Goal: Task Accomplishment & Management: Manage account settings

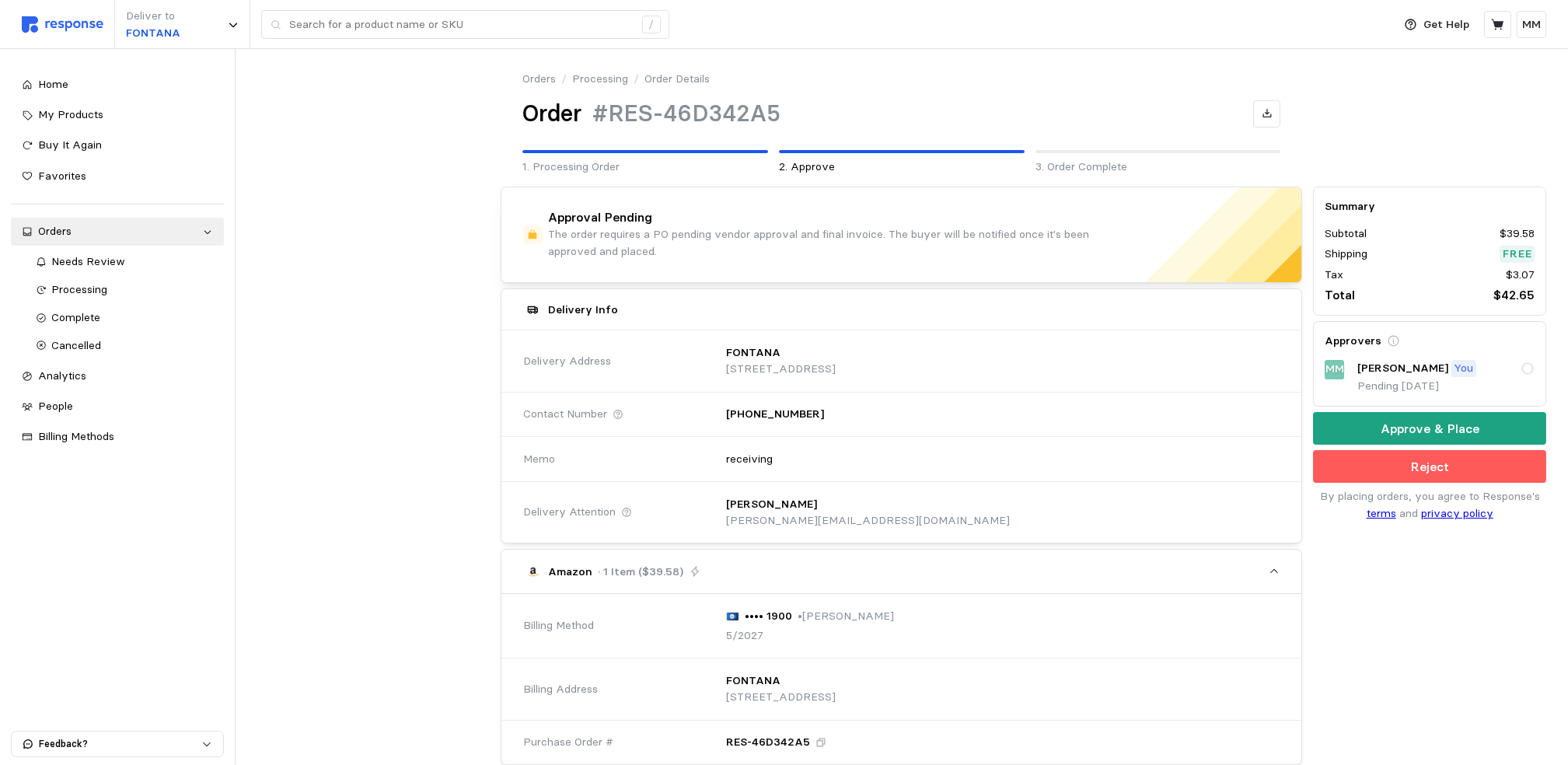
click at [109, 259] on span "Needs Review" at bounding box center [88, 260] width 74 height 14
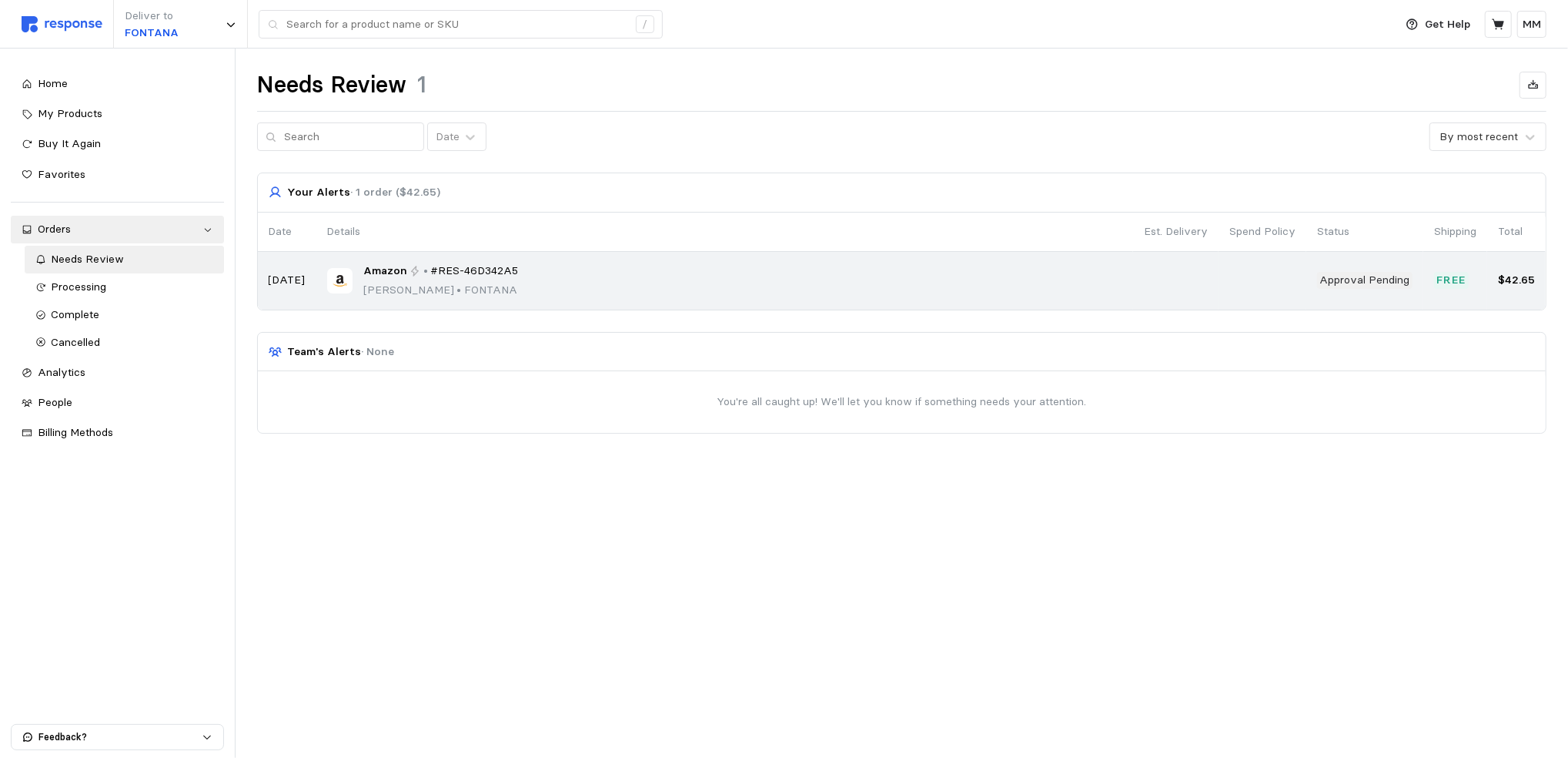
click at [422, 278] on div "Amazon • #RES-46D342A5" at bounding box center [441, 271] width 155 height 17
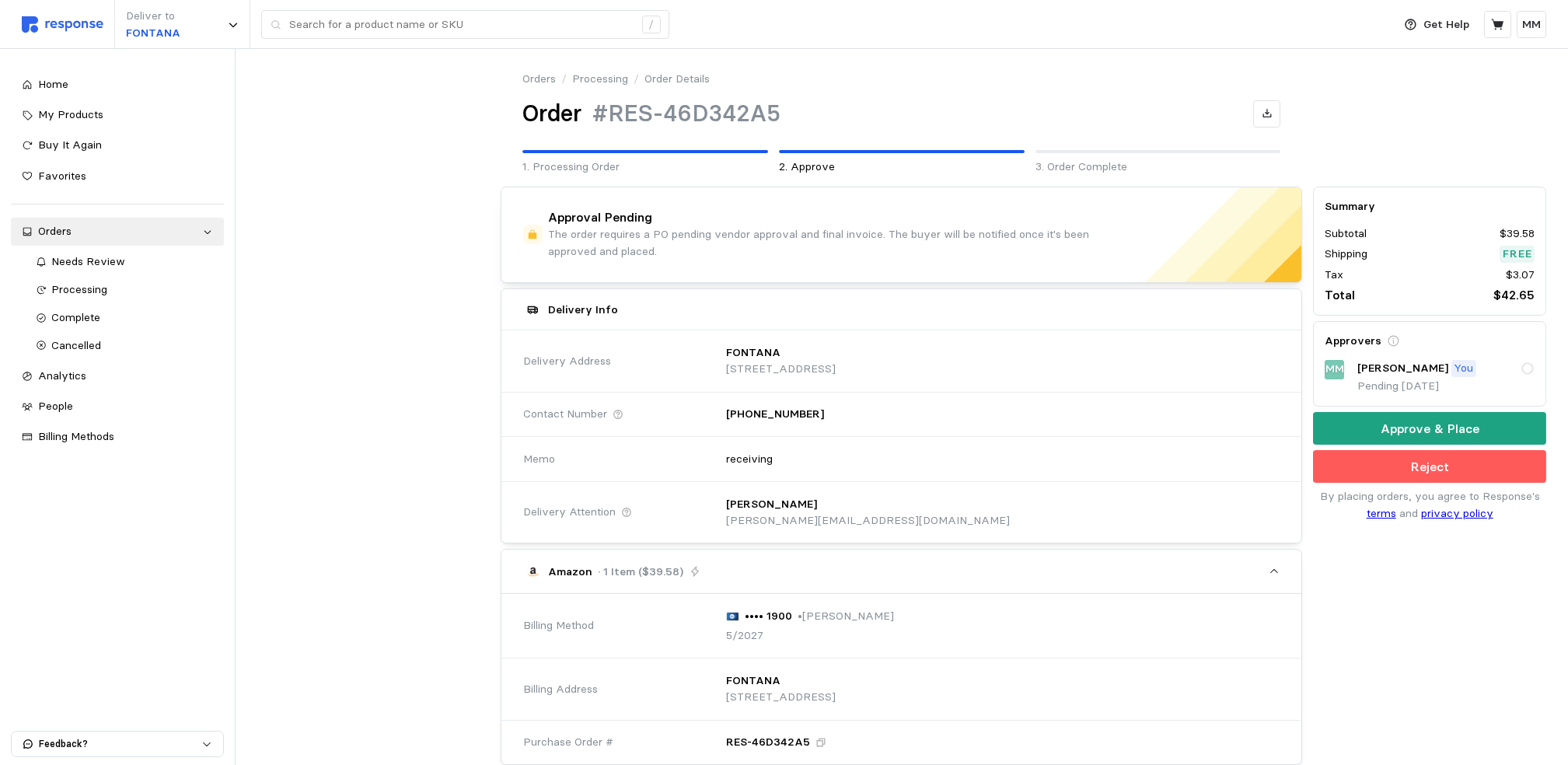
click at [844, 147] on div "Orders / Processing / Order Details Order #RES-46D342A5 1. Processing Order 2. …" at bounding box center [902, 123] width 802 height 105
click at [1370, 469] on button "Reject" at bounding box center [1430, 466] width 234 height 33
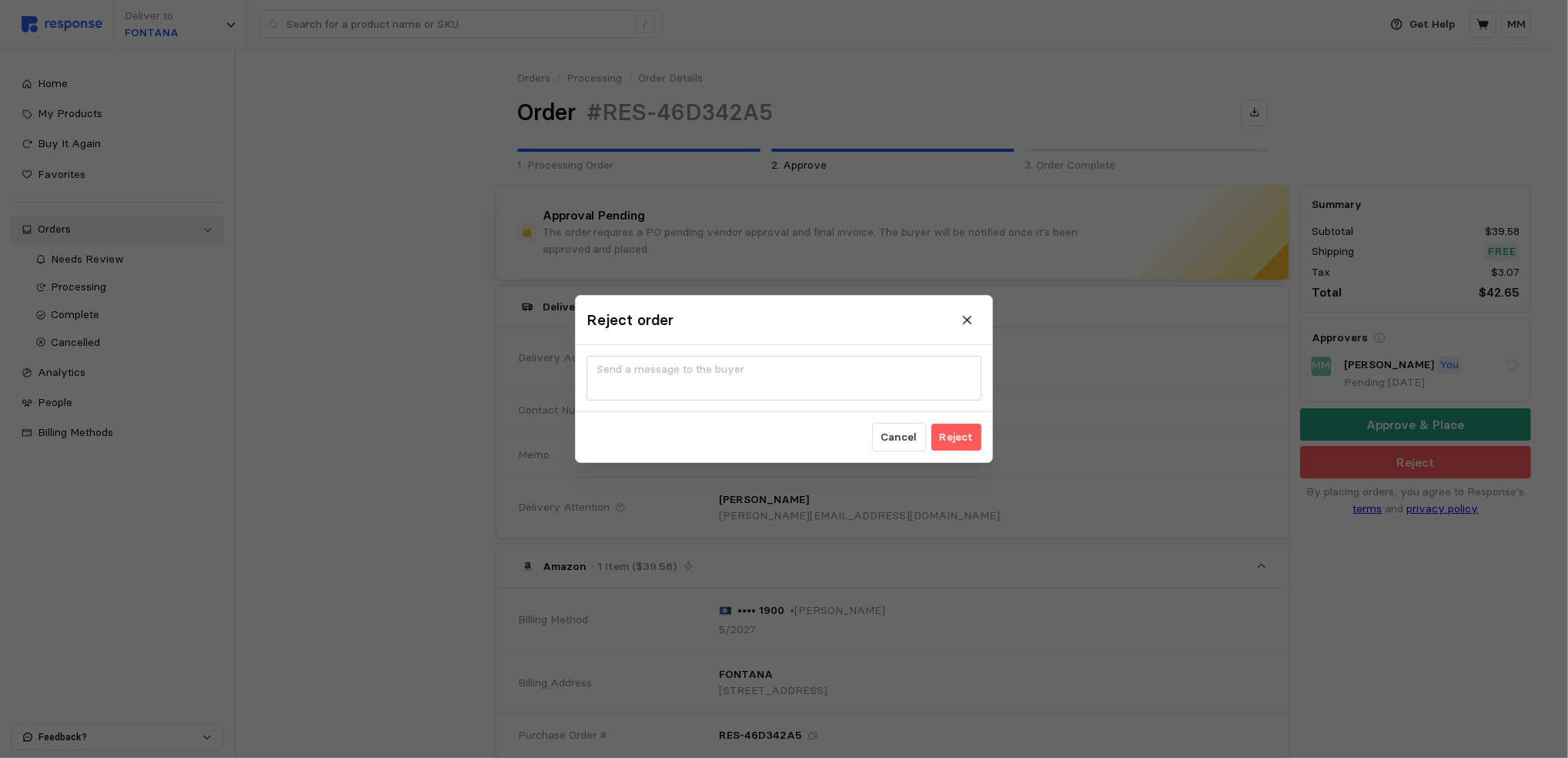
click at [658, 400] on div at bounding box center [784, 378] width 416 height 67
click at [682, 380] on textarea at bounding box center [784, 378] width 395 height 45
type textarea "no amz"
click at [967, 432] on p "Reject" at bounding box center [957, 437] width 34 height 17
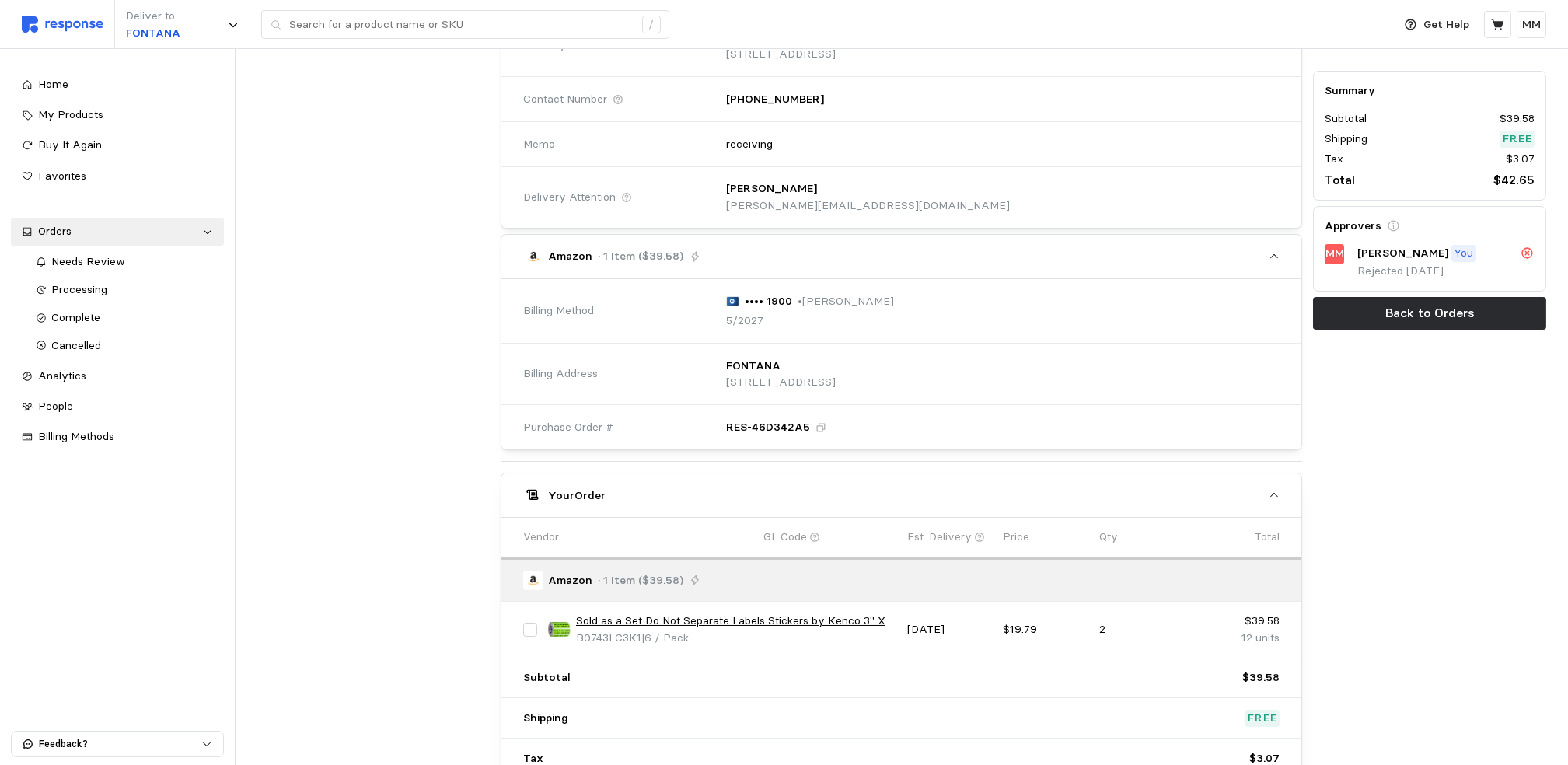
scroll to position [378, 0]
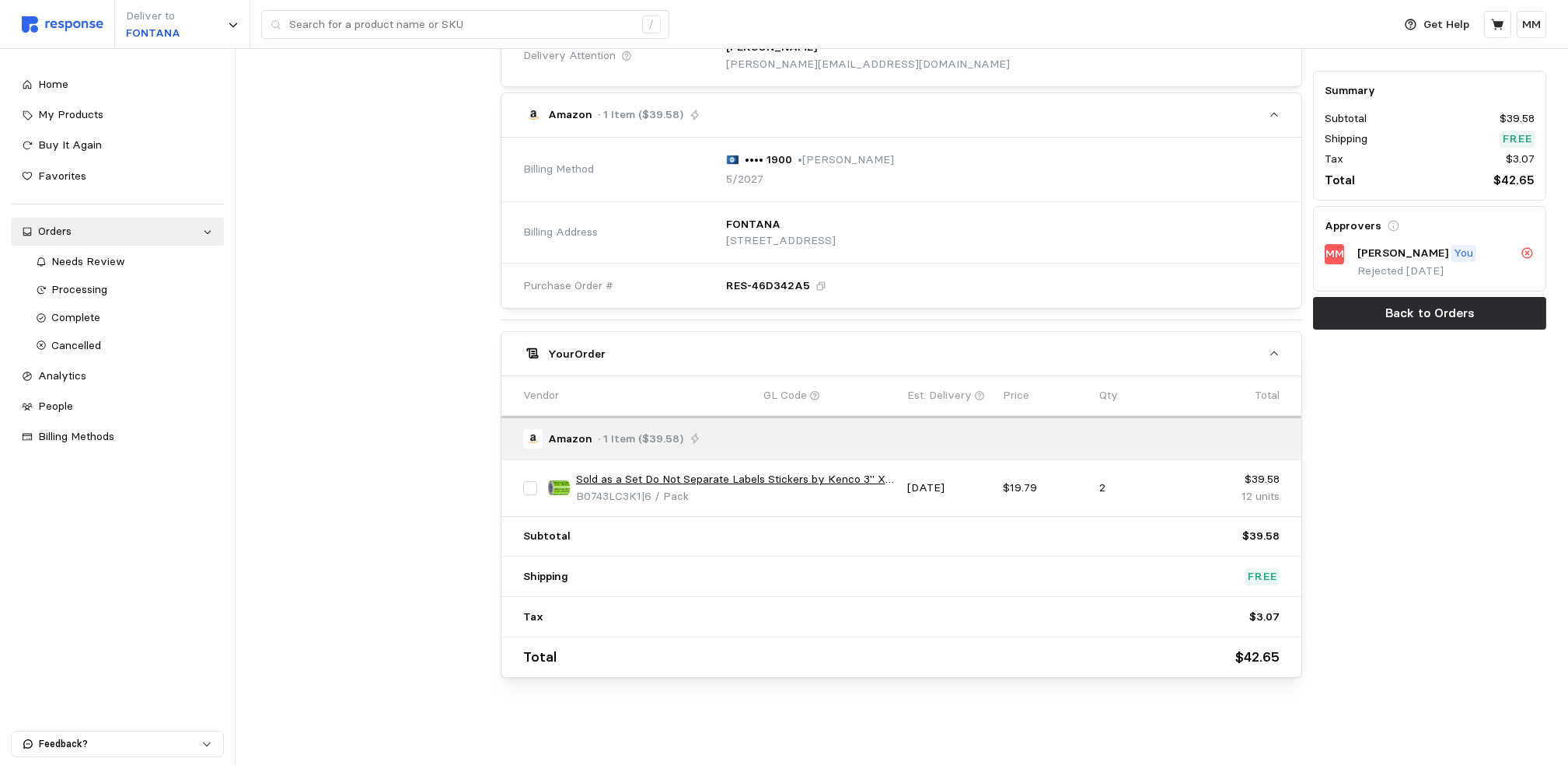
click at [1105, 495] on p "2" at bounding box center [1141, 488] width 85 height 17
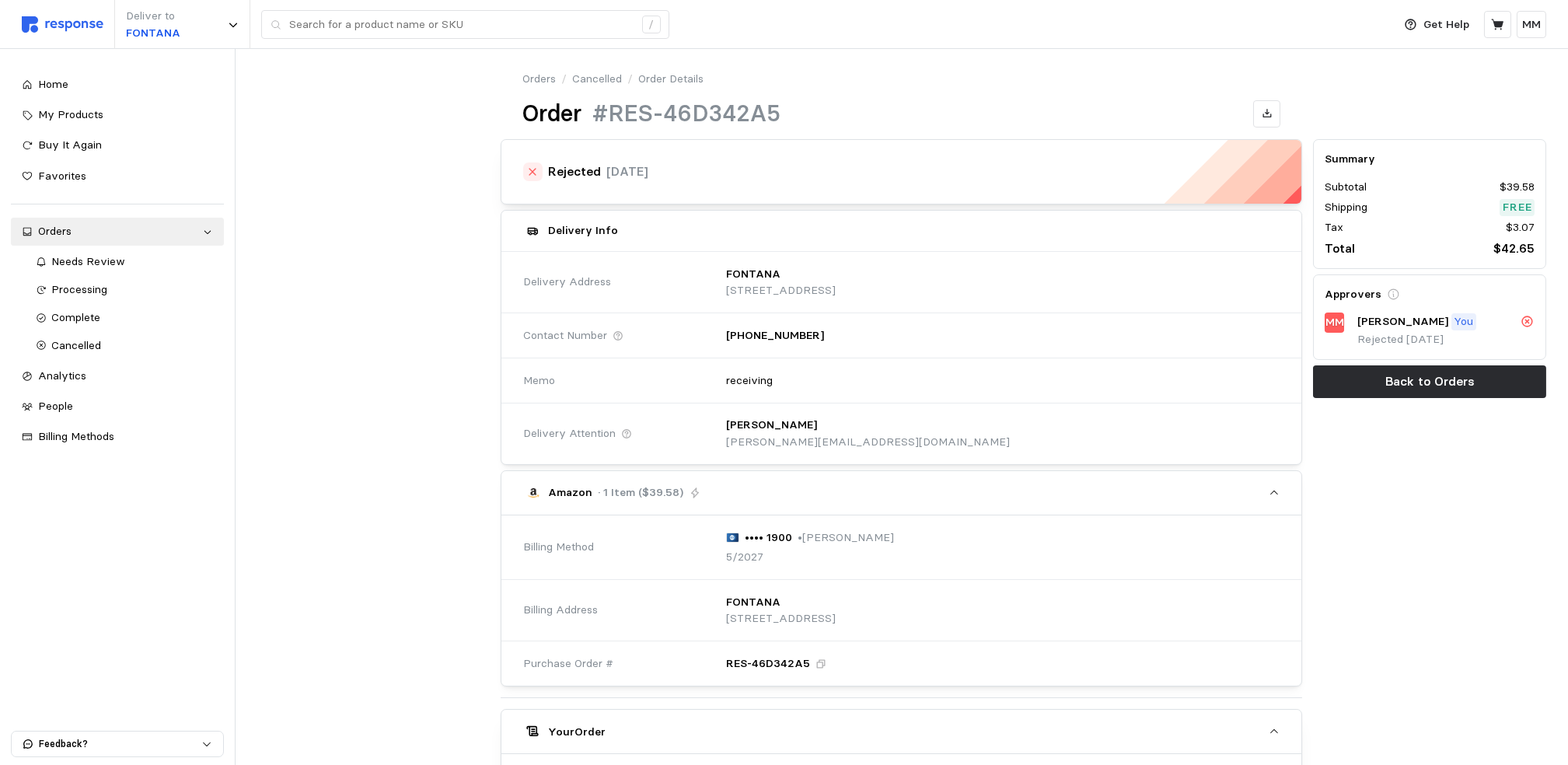
click at [599, 74] on link "Cancelled" at bounding box center [597, 80] width 50 height 17
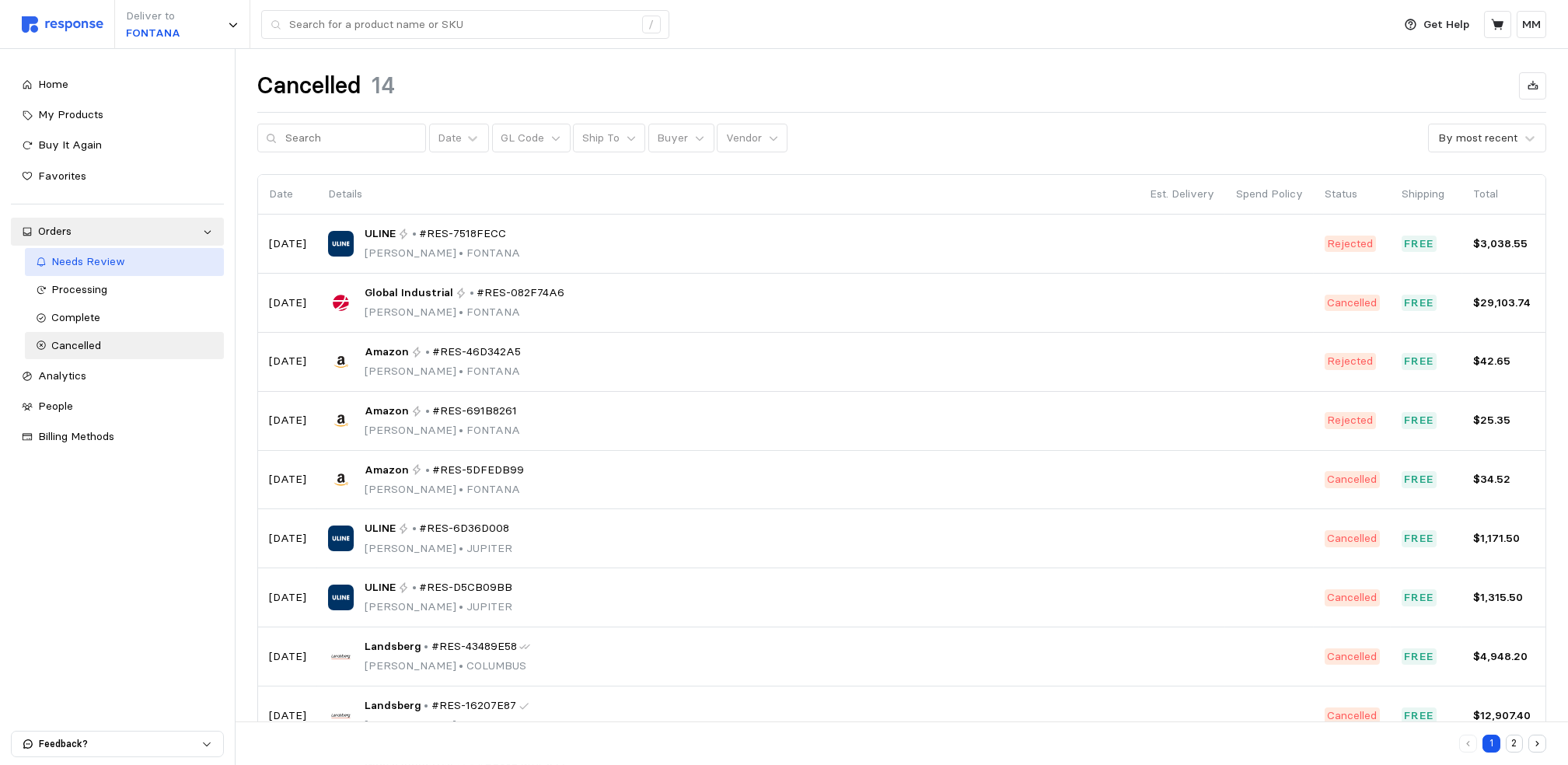
click at [84, 257] on span "Needs Review" at bounding box center [88, 260] width 74 height 14
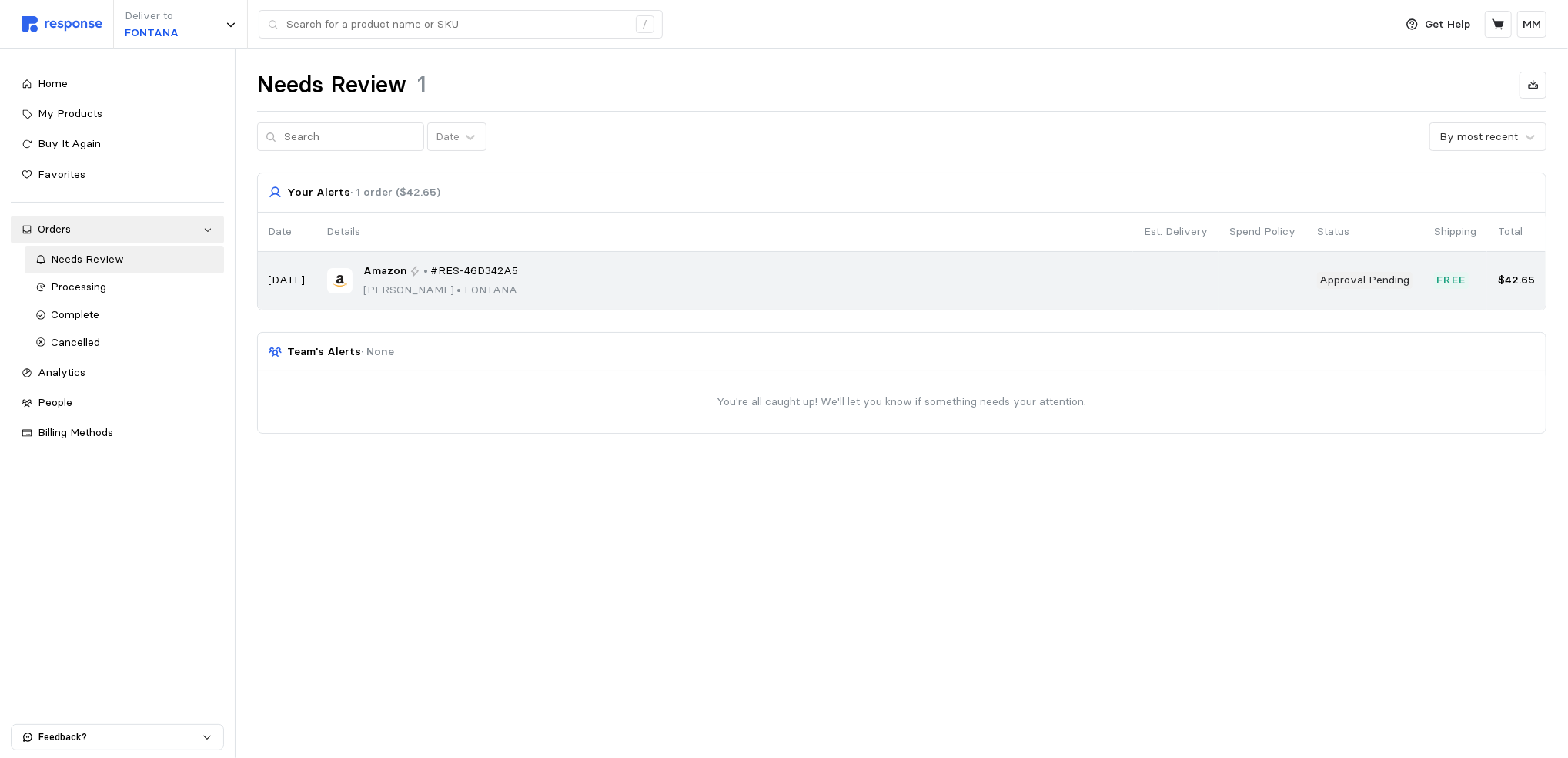
click at [612, 281] on div "Amazon • #RES-46D342A5 [PERSON_NAME] • [PERSON_NAME]" at bounding box center [724, 281] width 795 height 36
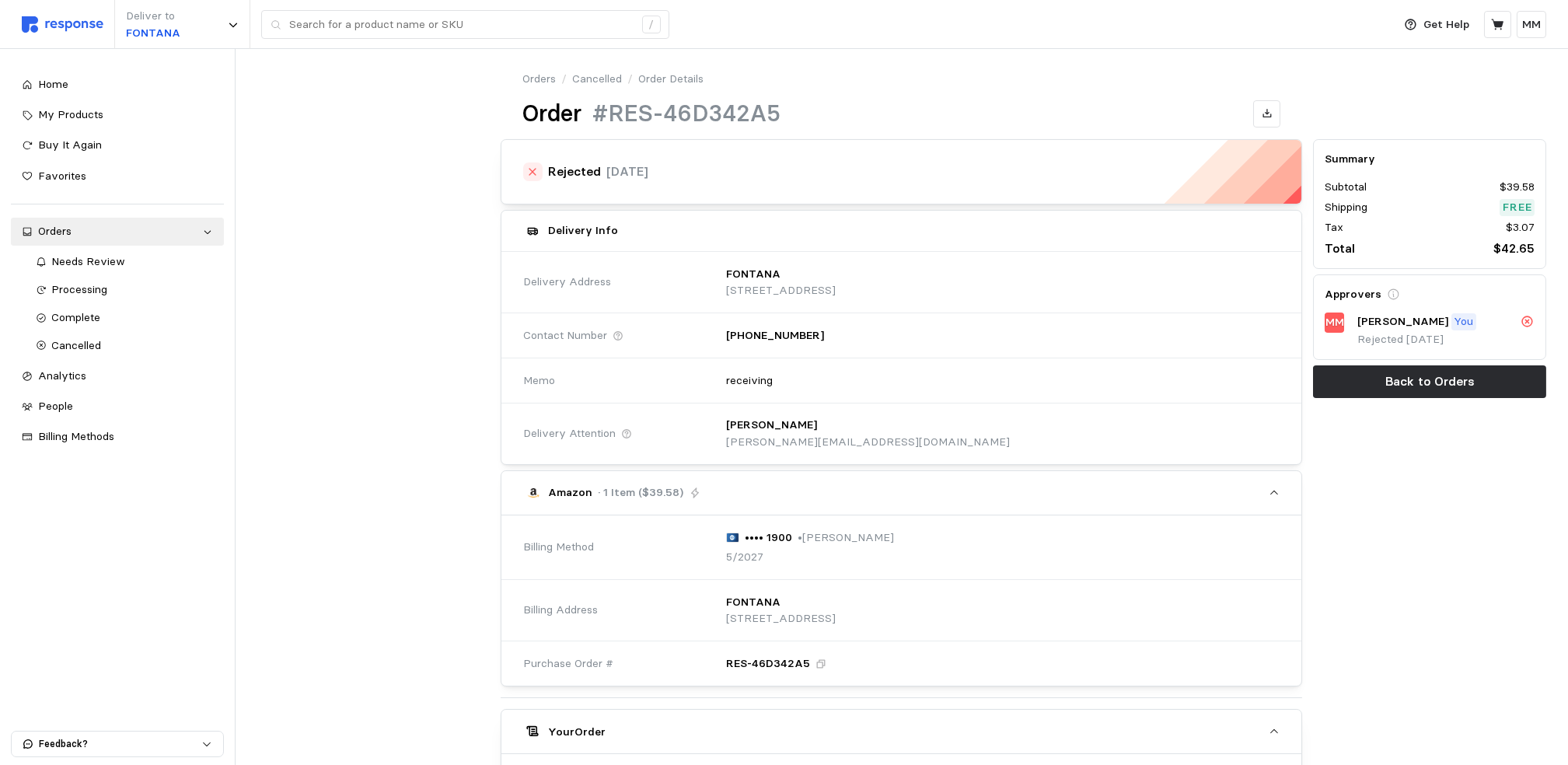
scroll to position [378, 0]
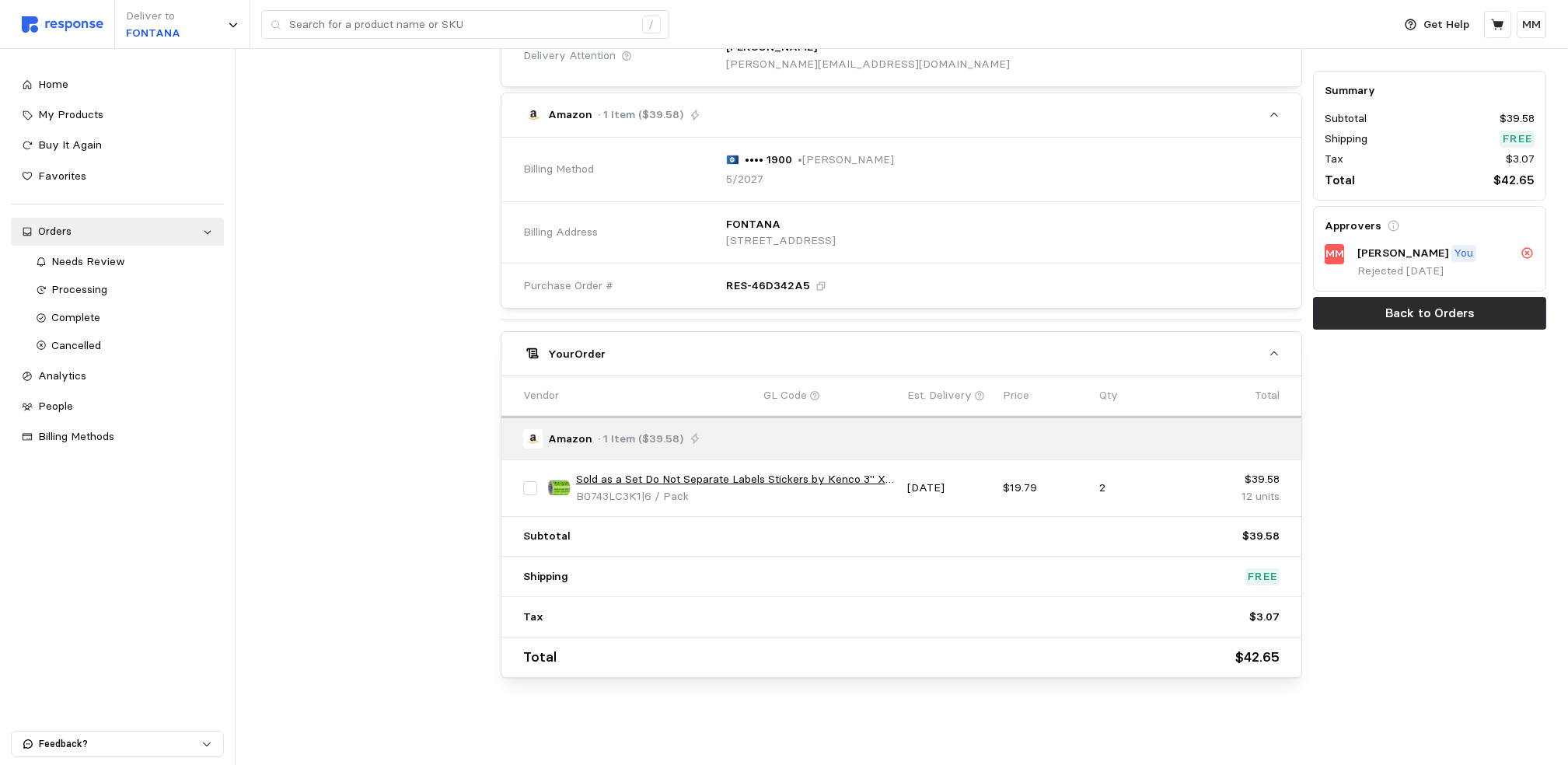
click at [530, 482] on input "checkbox" at bounding box center [530, 488] width 14 height 14
click at [1164, 363] on div "1 selected Add" at bounding box center [1201, 353] width 114 height 28
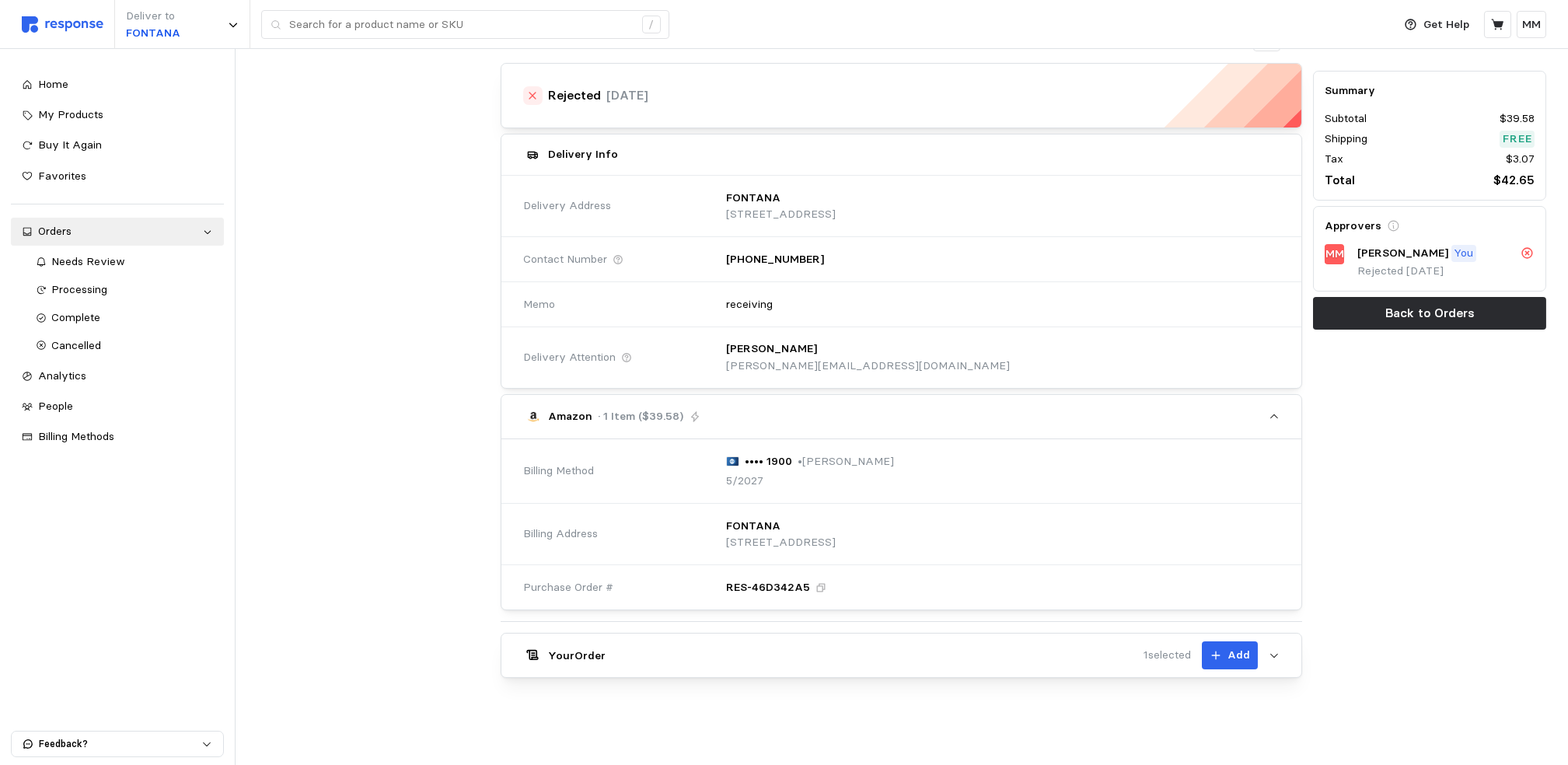
scroll to position [77, 0]
click at [1275, 651] on icon "button" at bounding box center [1274, 654] width 11 height 11
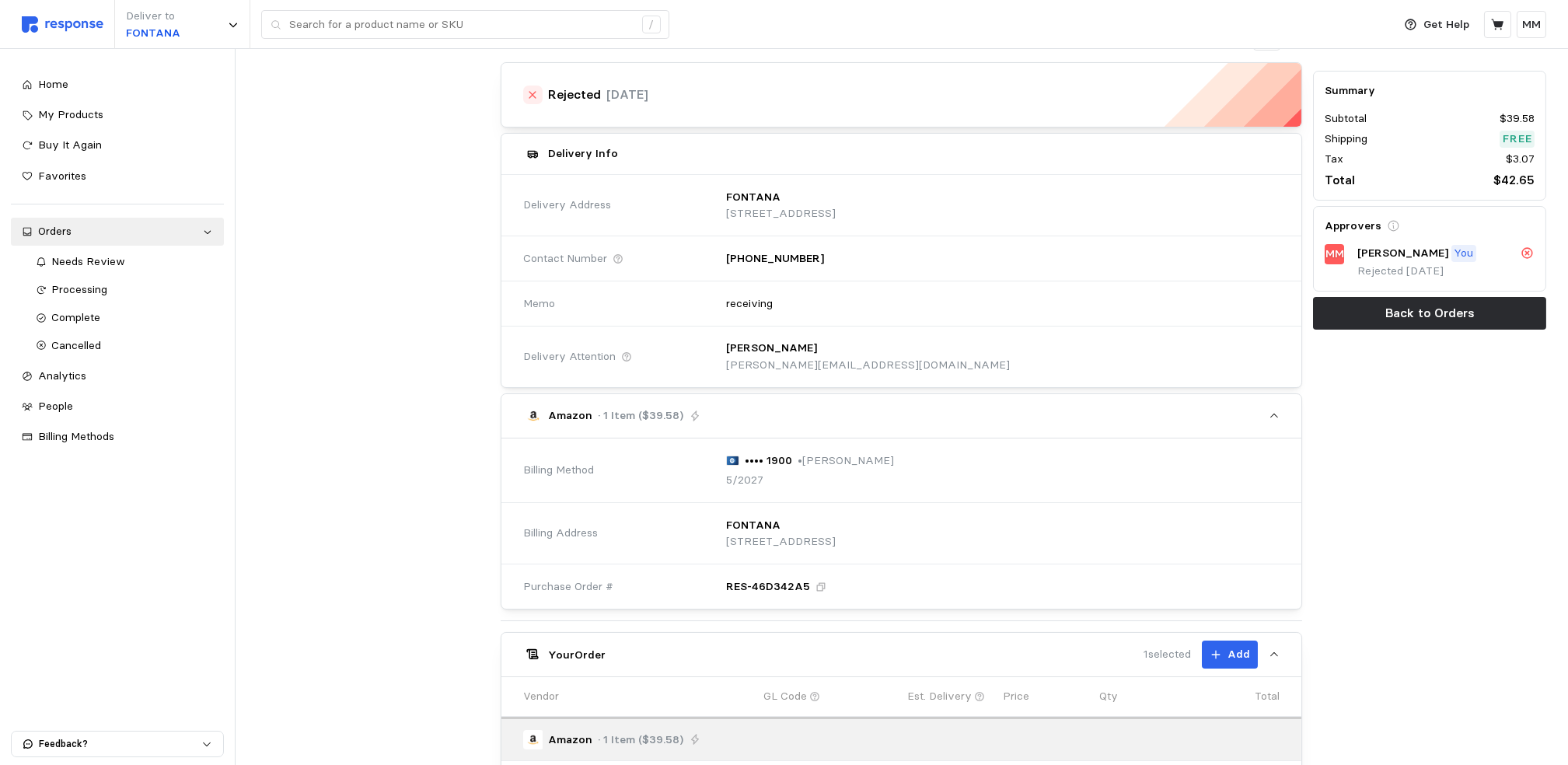
scroll to position [378, 0]
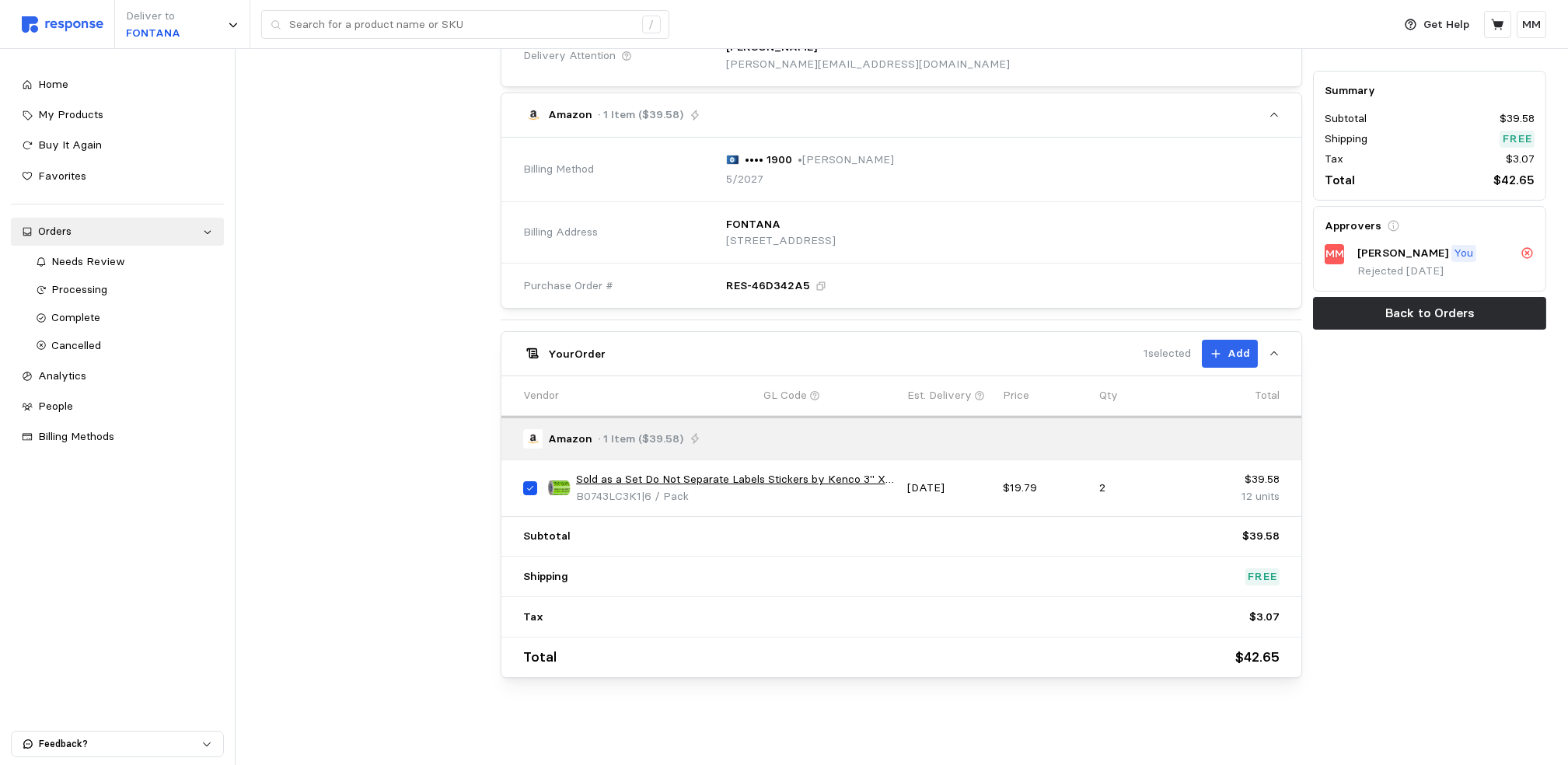
click at [525, 485] on input "checkbox" at bounding box center [530, 488] width 14 height 14
checkbox input "false"
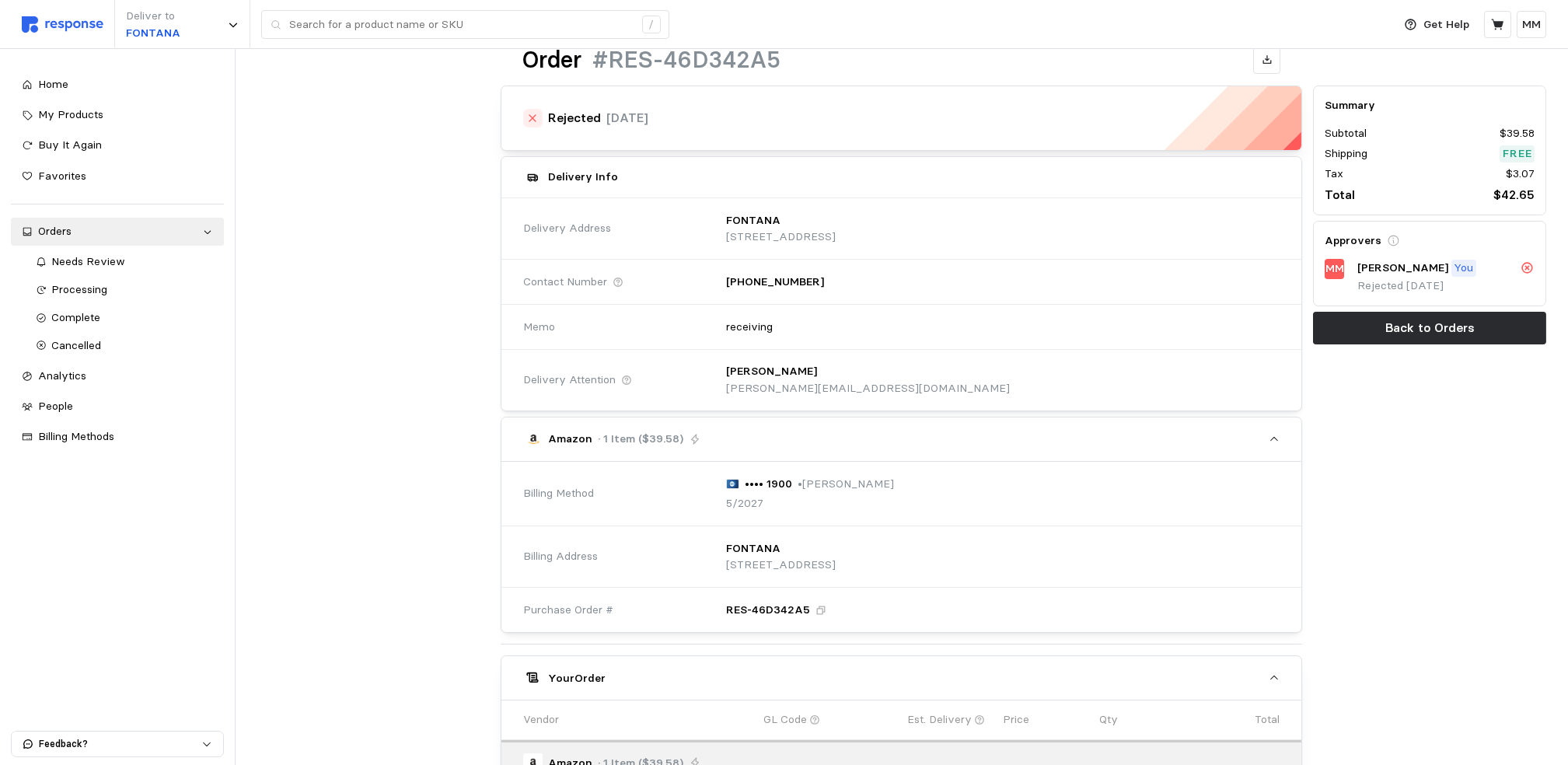
scroll to position [0, 0]
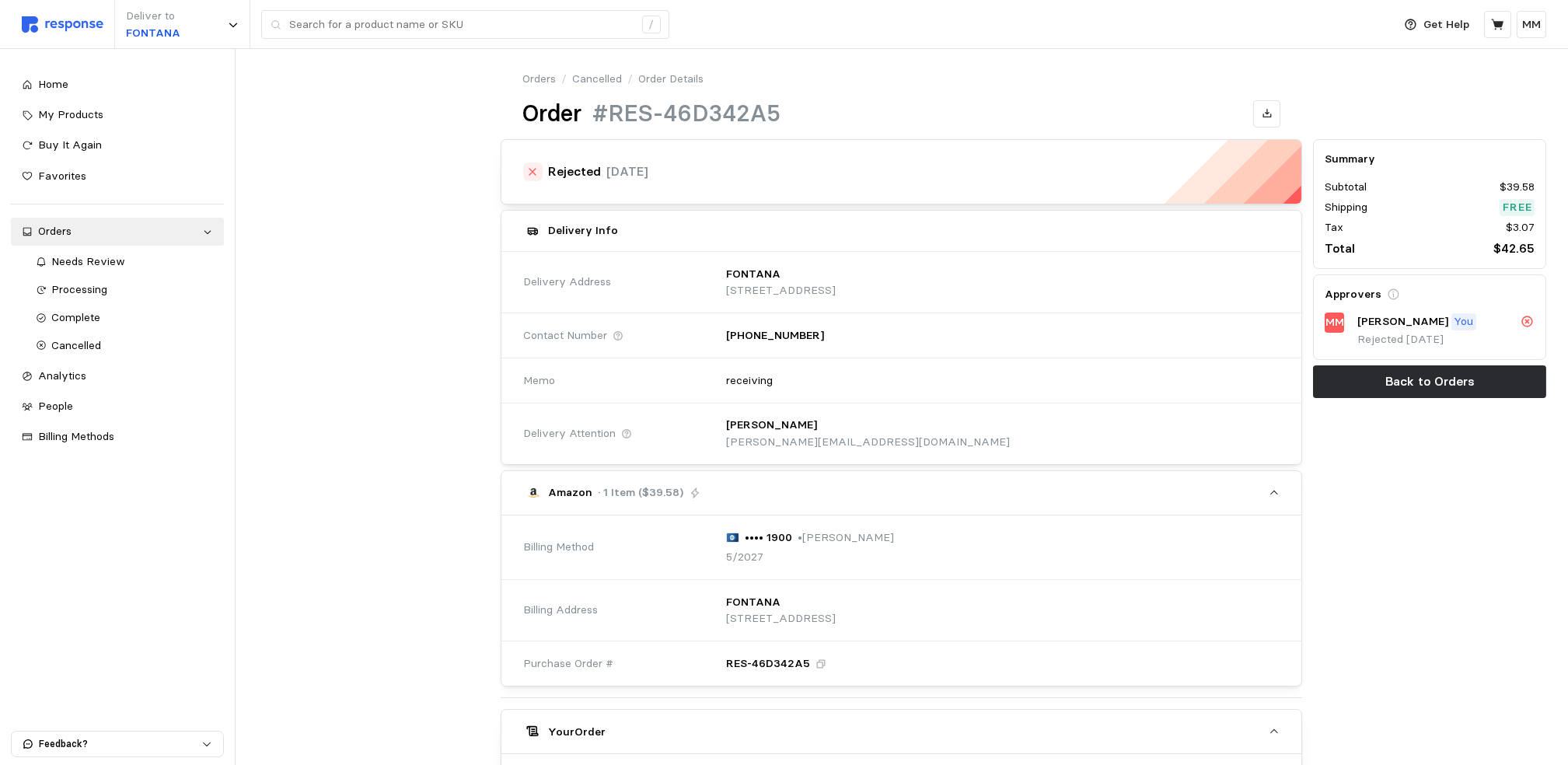
click at [664, 71] on p "Order Details" at bounding box center [671, 80] width 65 height 17
click at [536, 75] on link "Orders" at bounding box center [538, 80] width 34 height 17
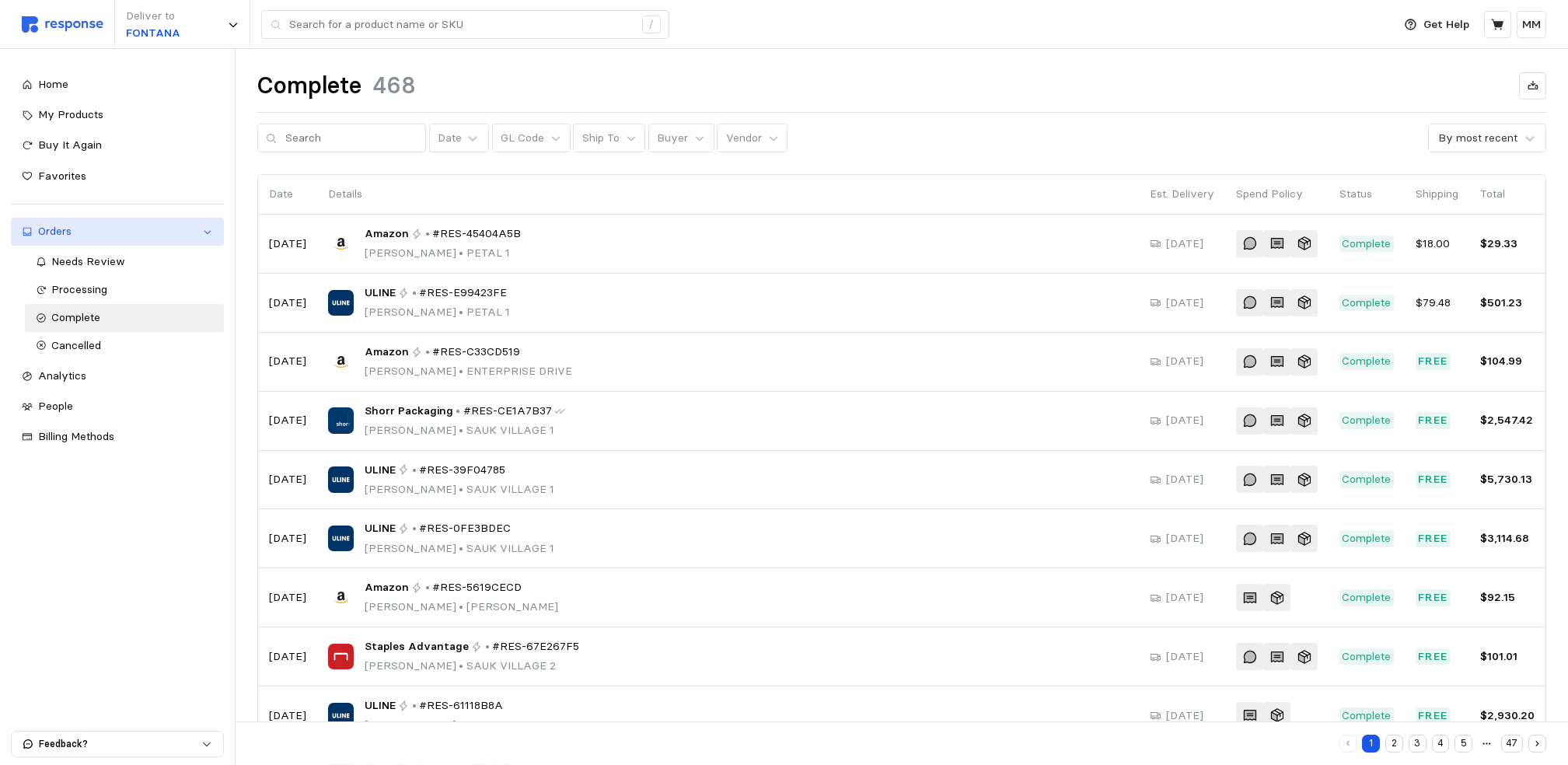
click at [112, 243] on link "Orders" at bounding box center [117, 231] width 213 height 28
click at [115, 233] on div "Orders" at bounding box center [117, 232] width 159 height 17
click at [114, 259] on span "Needs Review" at bounding box center [88, 260] width 74 height 14
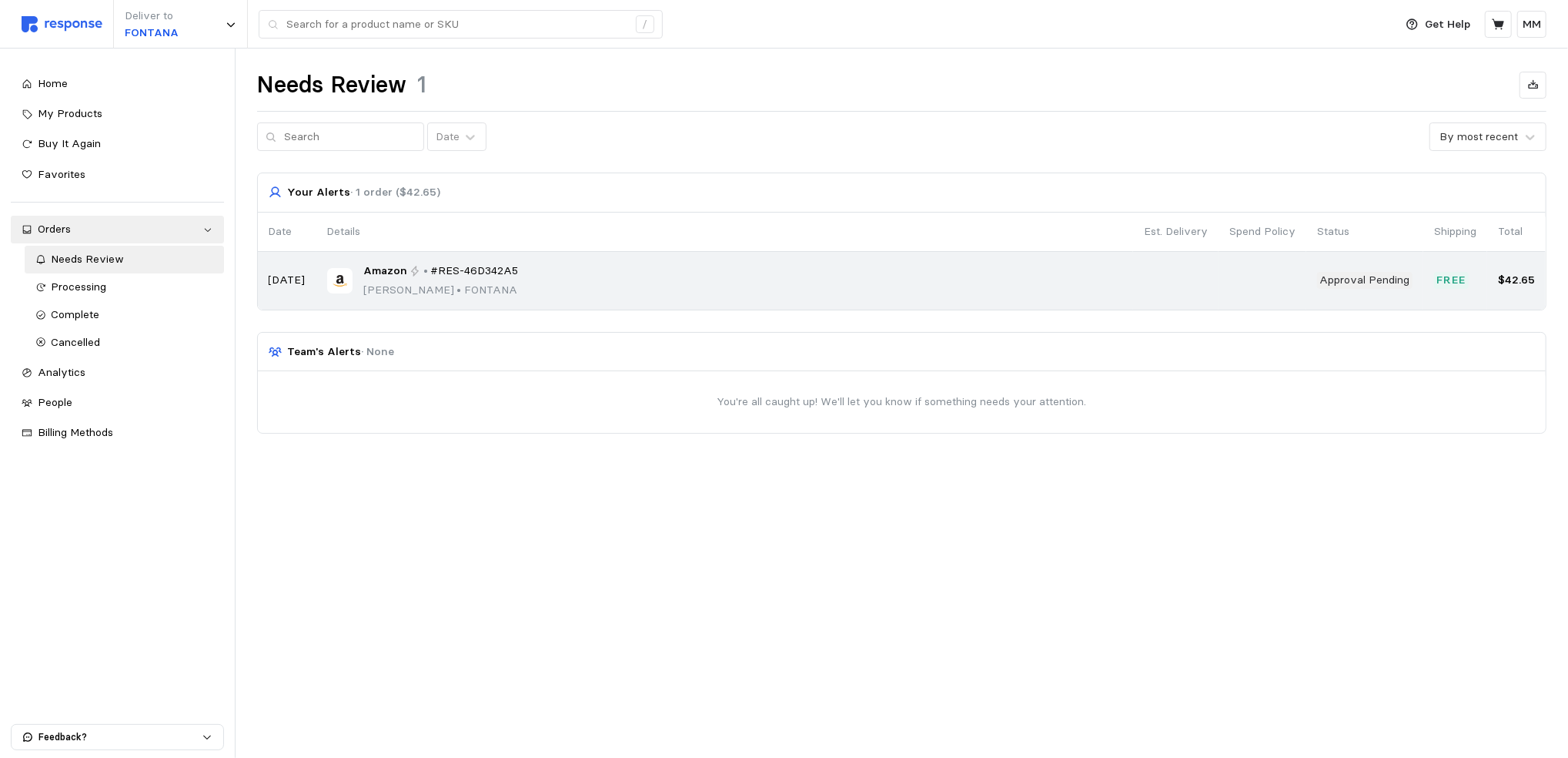
click at [476, 280] on div "Amazon • #RES-46D342A5 [PERSON_NAME] • [PERSON_NAME]" at bounding box center [441, 281] width 155 height 36
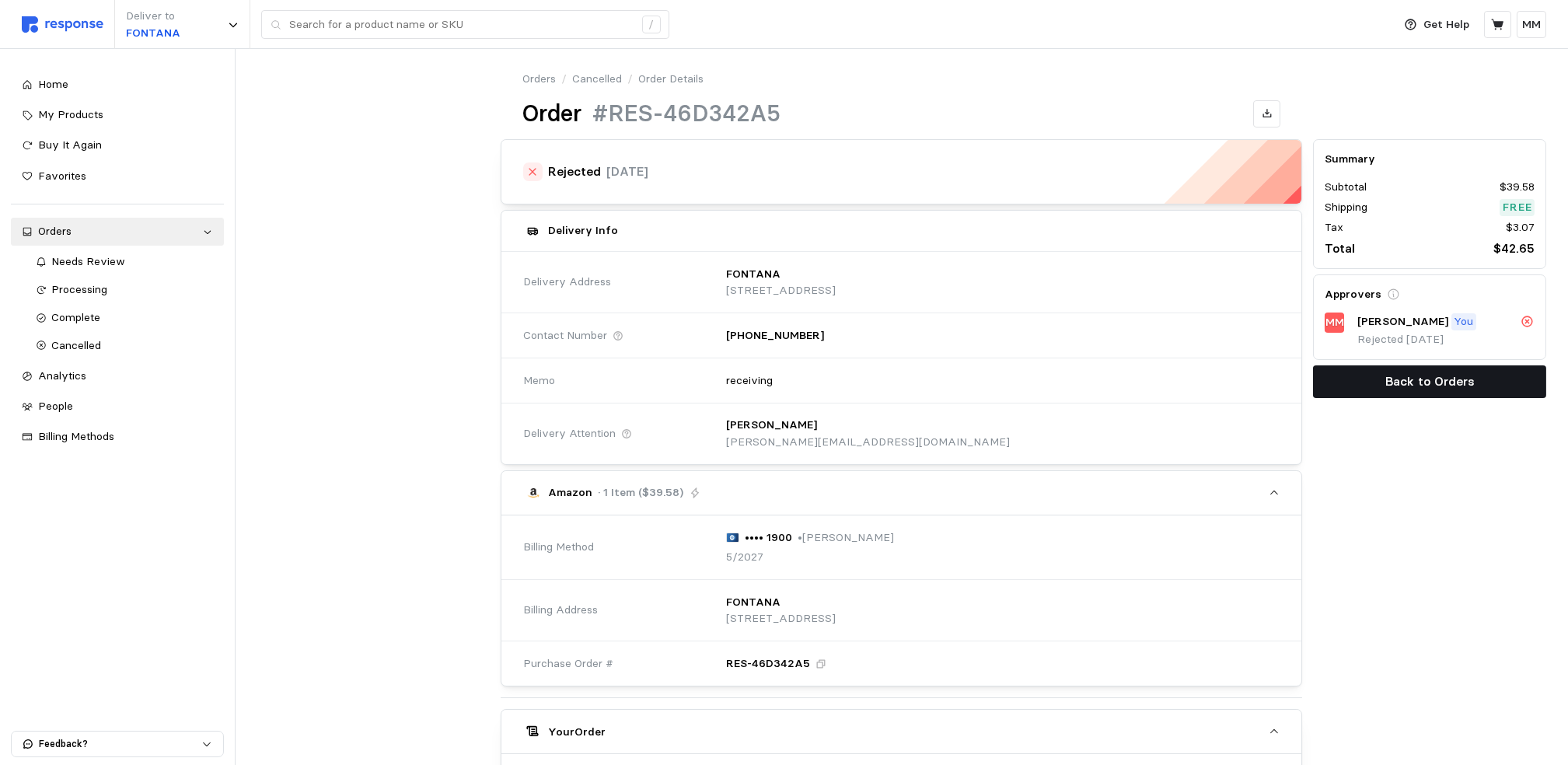
click at [1441, 383] on p "Back to Orders" at bounding box center [1430, 382] width 89 height 19
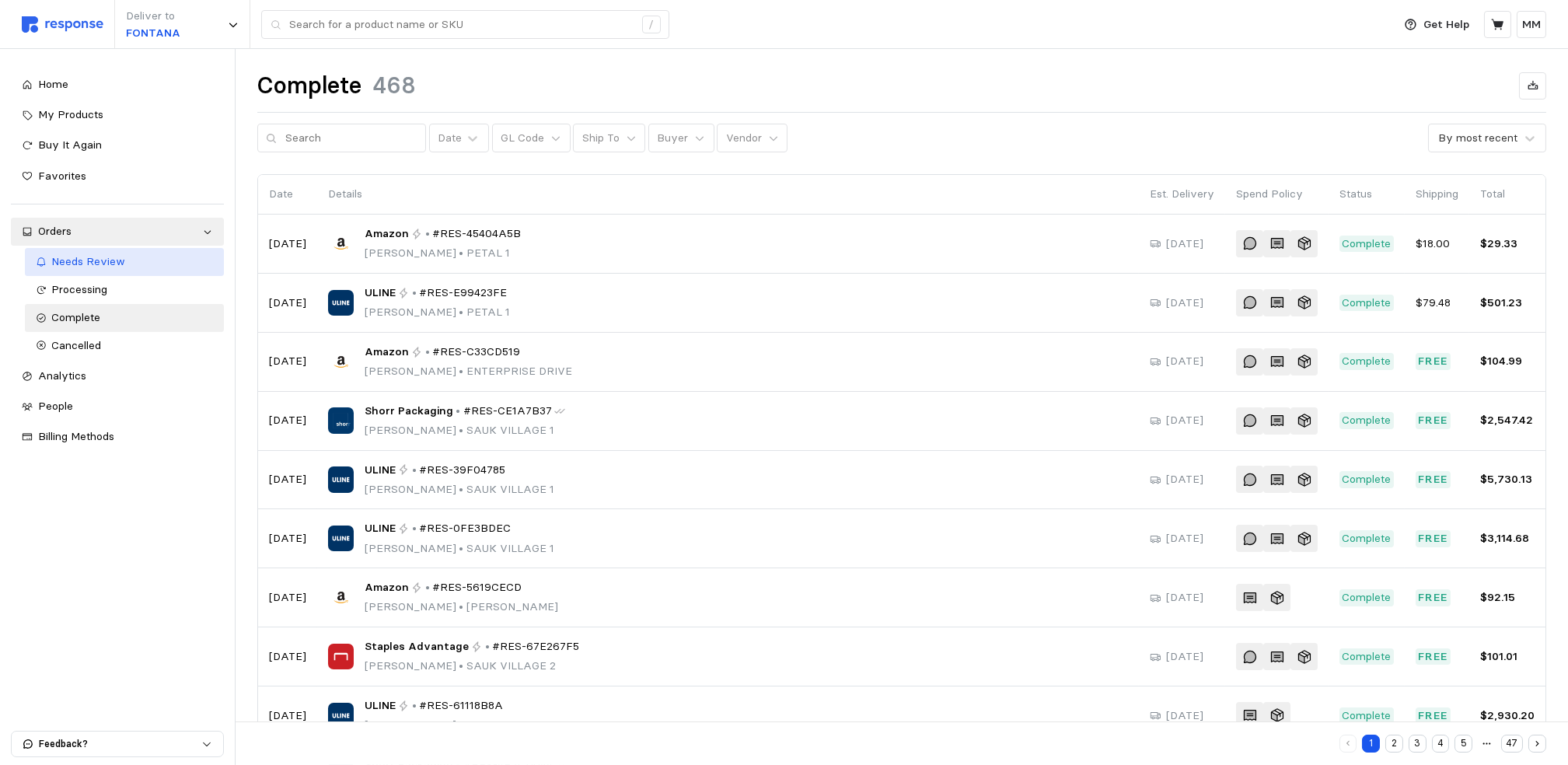
click at [162, 261] on div "Needs Review" at bounding box center [132, 262] width 161 height 17
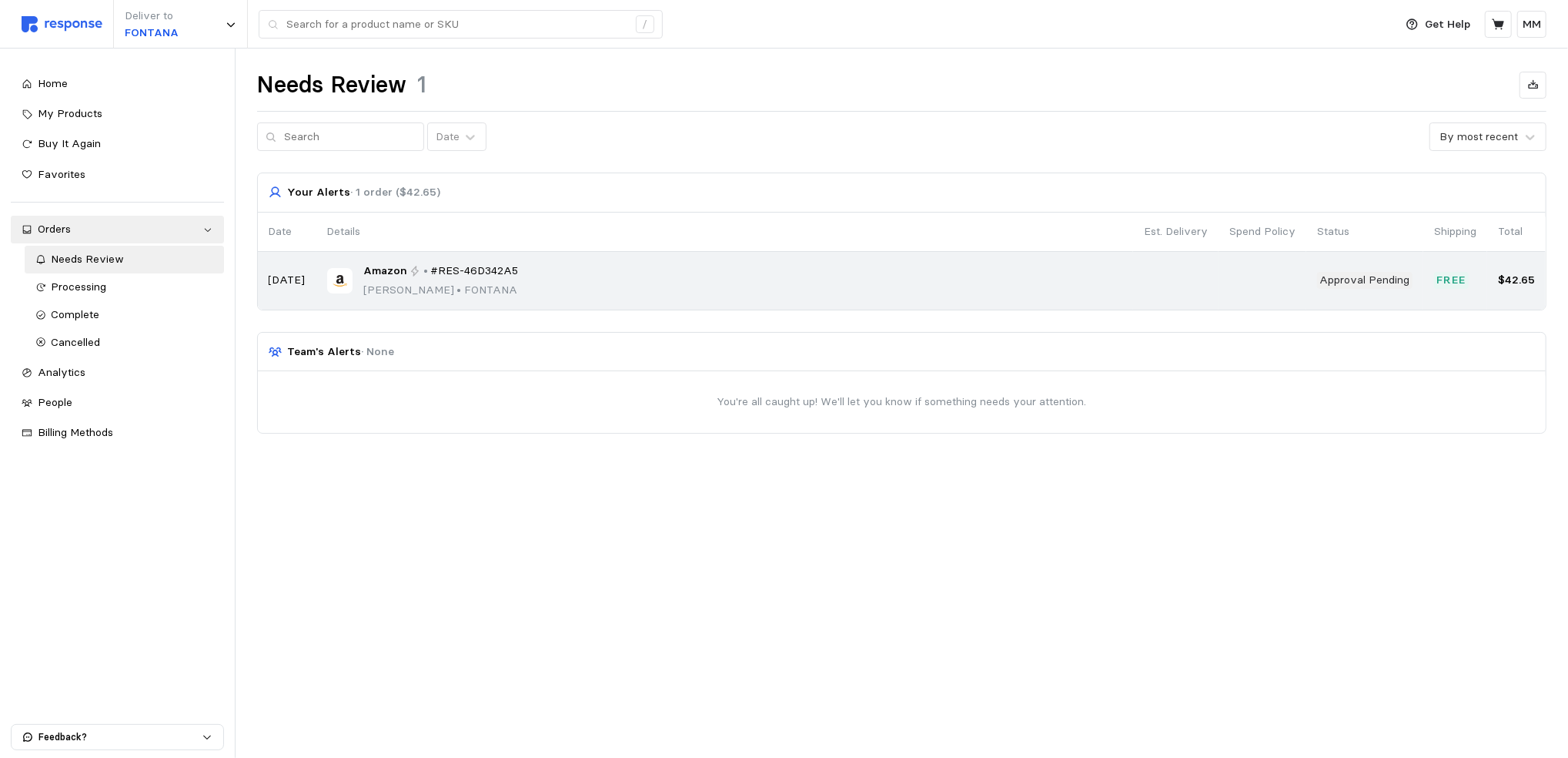
click at [469, 288] on p "[PERSON_NAME] • [PERSON_NAME]" at bounding box center [441, 290] width 155 height 17
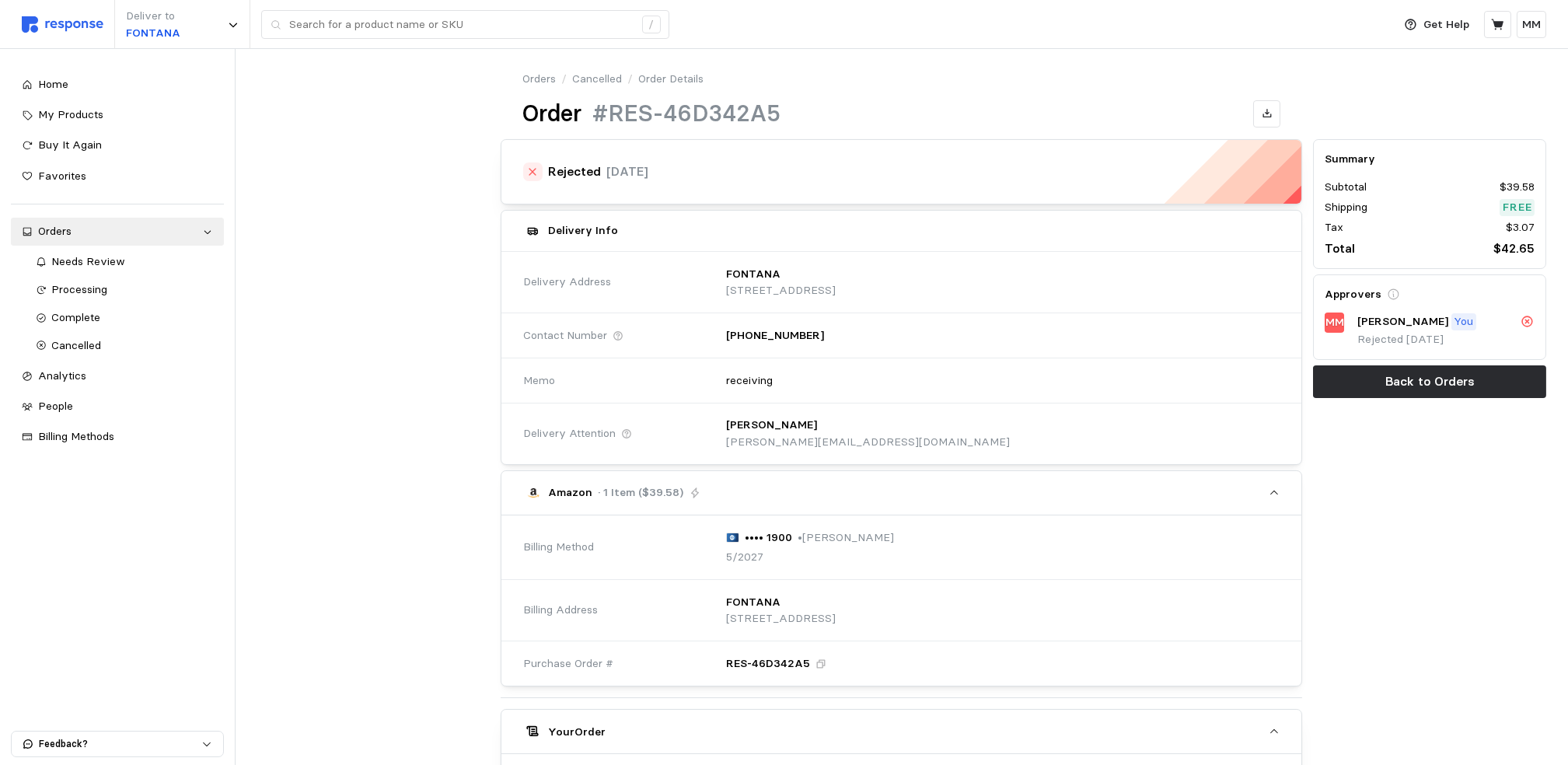
click at [533, 173] on icon at bounding box center [532, 171] width 11 height 11
click at [1530, 323] on icon at bounding box center [1528, 321] width 14 height 14
click at [607, 72] on link "Cancelled" at bounding box center [597, 80] width 50 height 17
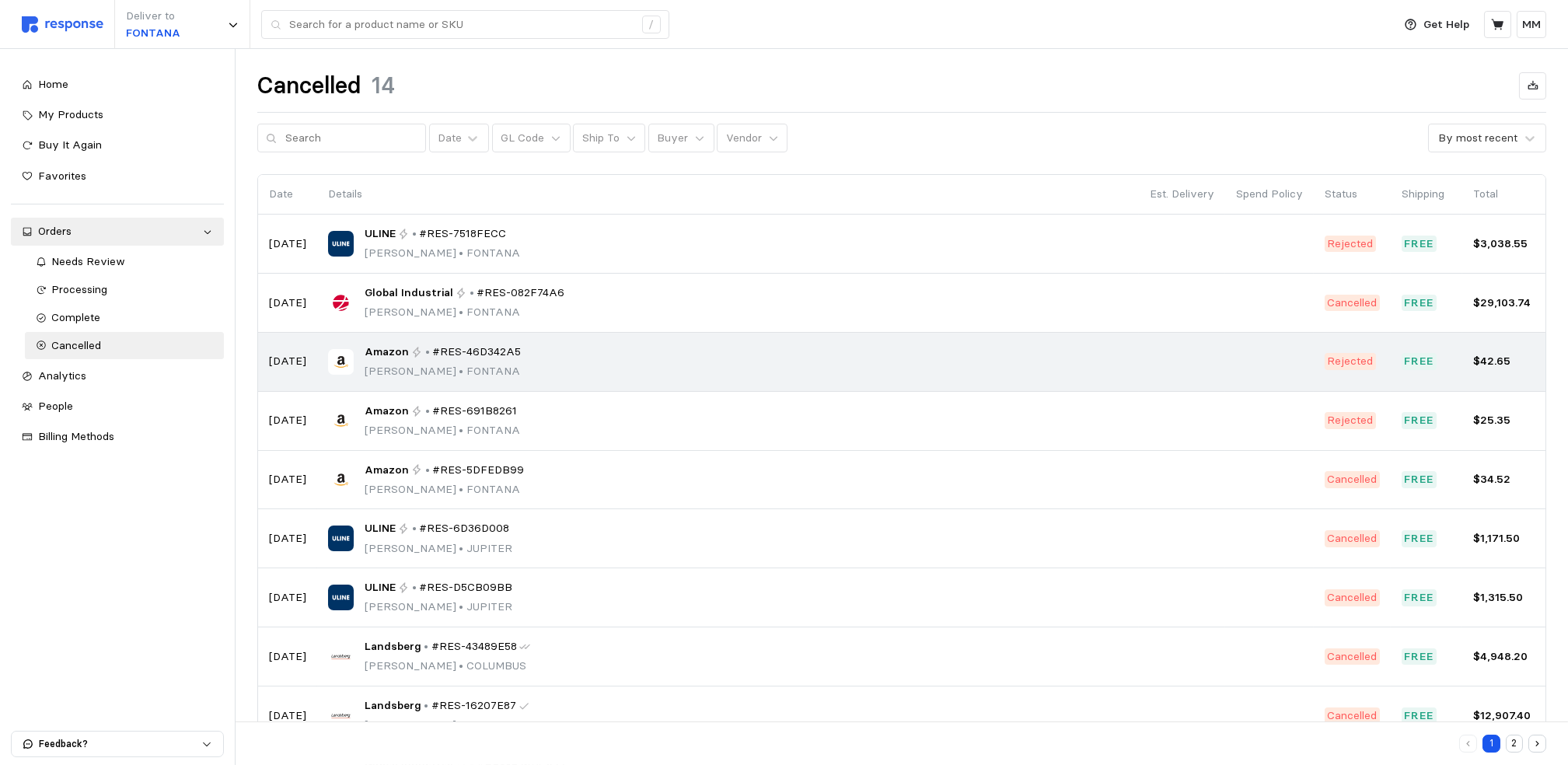
click at [526, 380] on div "Amazon • #RES-46D342A5 [PERSON_NAME] • [PERSON_NAME]" at bounding box center [728, 361] width 800 height 37
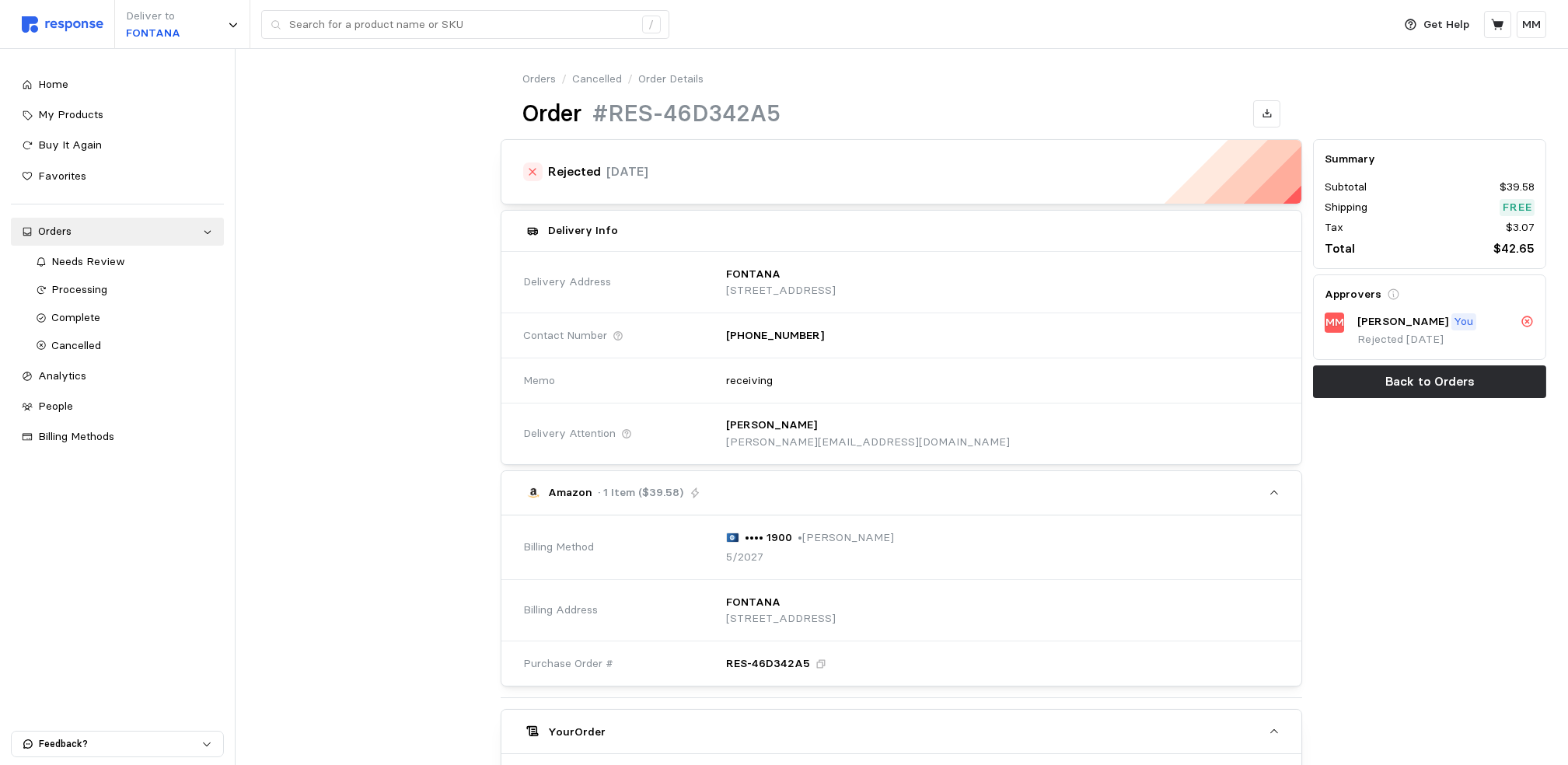
click at [592, 71] on link "Cancelled" at bounding box center [597, 80] width 50 height 17
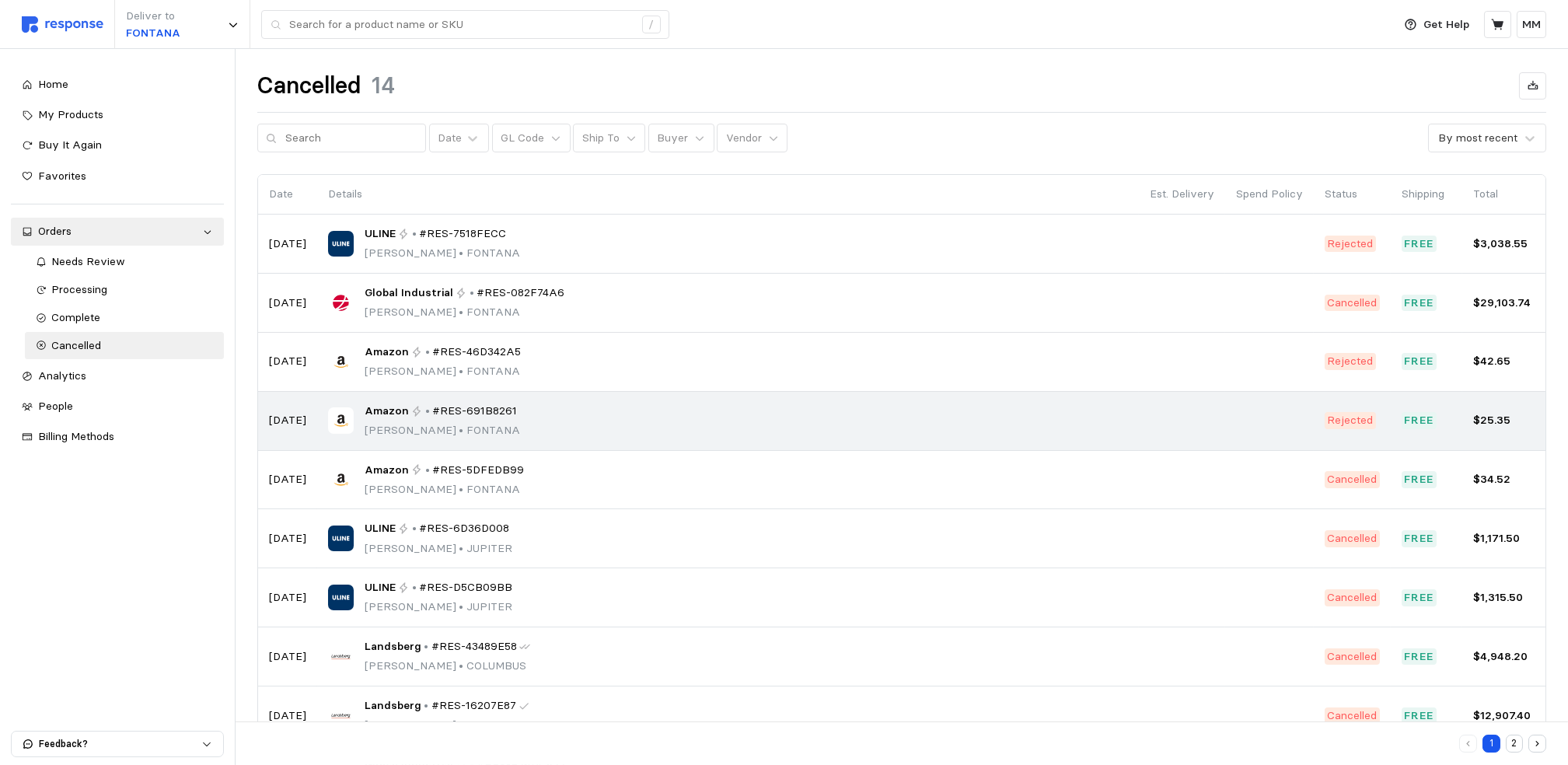
click at [379, 442] on td "Amazon • #RES-691B8261 [PERSON_NAME] • [PERSON_NAME]" at bounding box center [728, 421] width 822 height 59
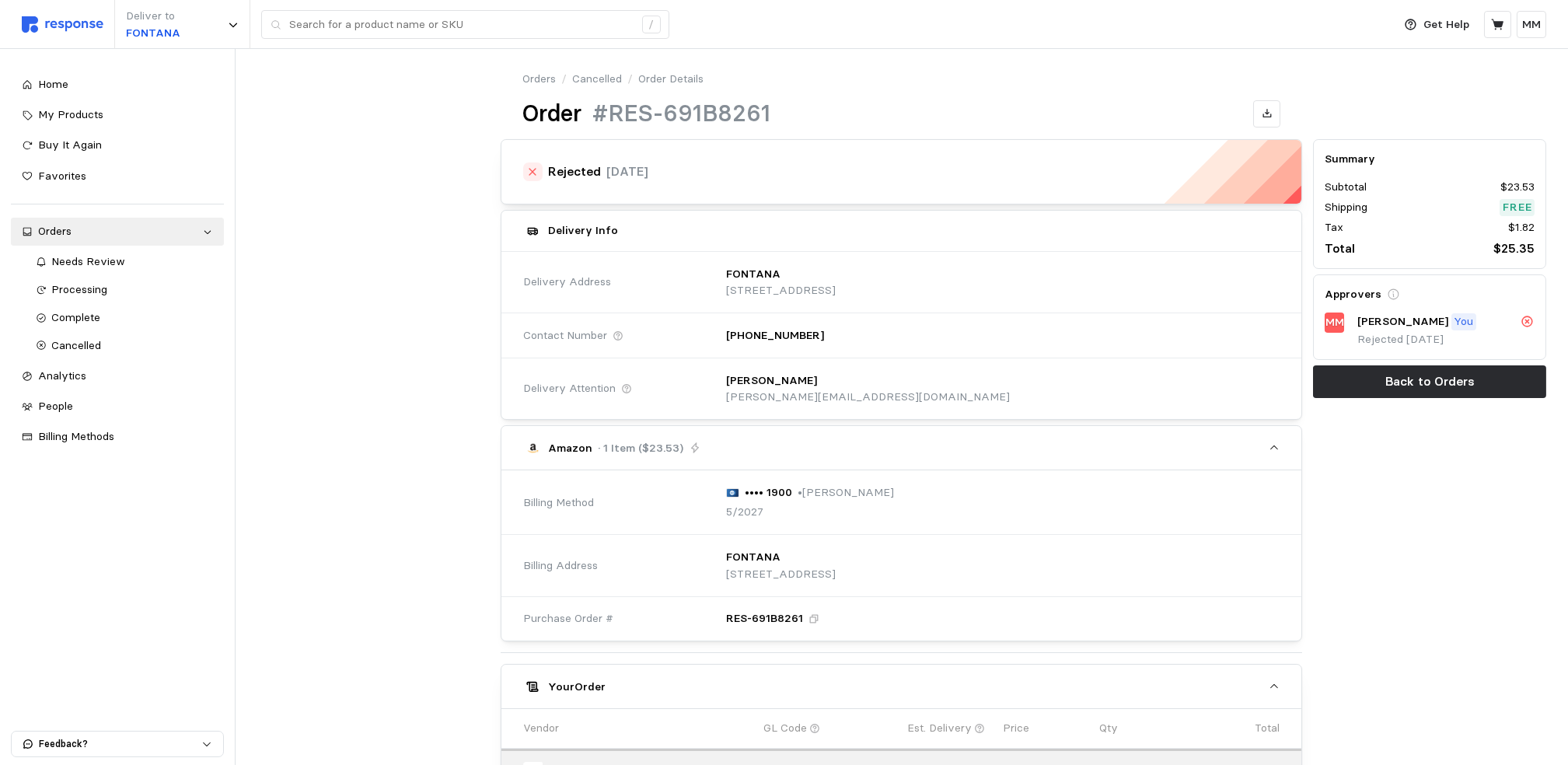
click at [585, 65] on div "Orders / Cancelled / Order Details Order #RES-691B8261" at bounding box center [901, 99] width 812 height 68
click at [590, 78] on link "Cancelled" at bounding box center [597, 80] width 50 height 17
